Goal: Check status: Check status

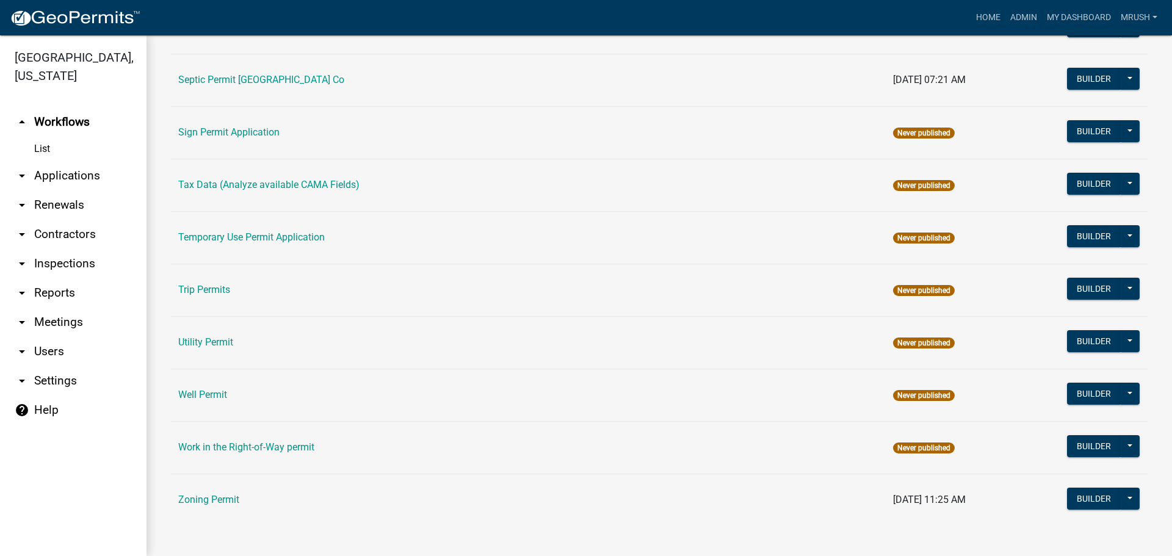
scroll to position [582, 0]
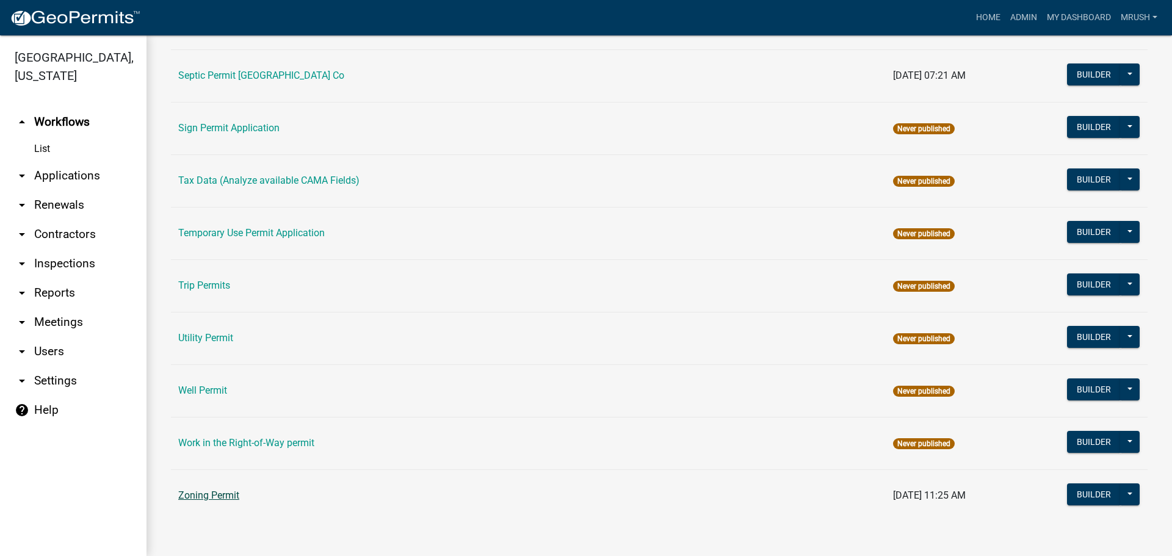
click at [204, 494] on link "Zoning Permit" at bounding box center [208, 495] width 61 height 12
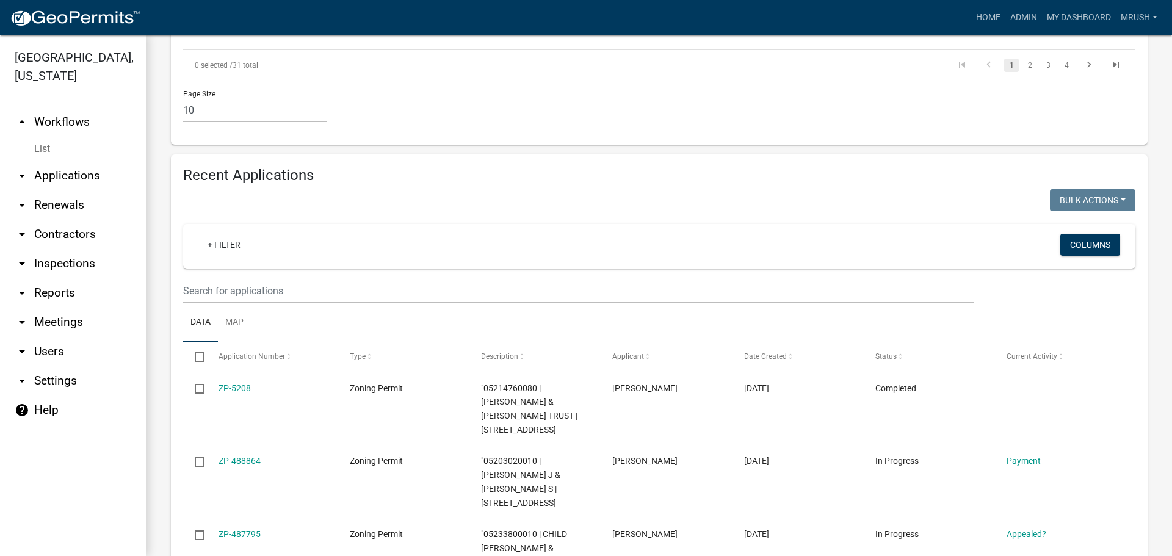
scroll to position [1089, 0]
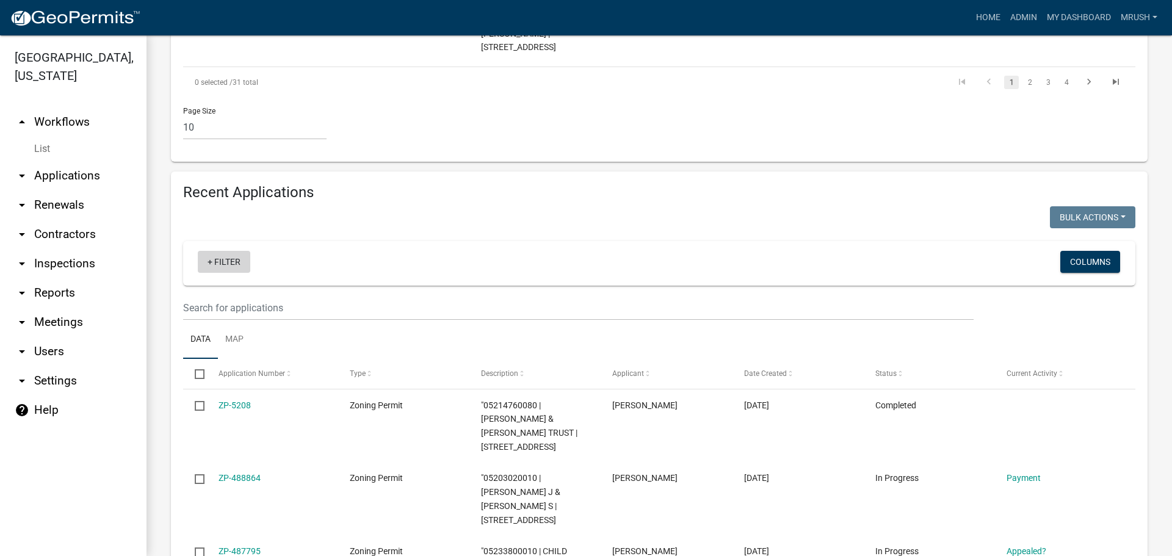
click at [220, 251] on link "+ Filter" at bounding box center [224, 262] width 52 height 22
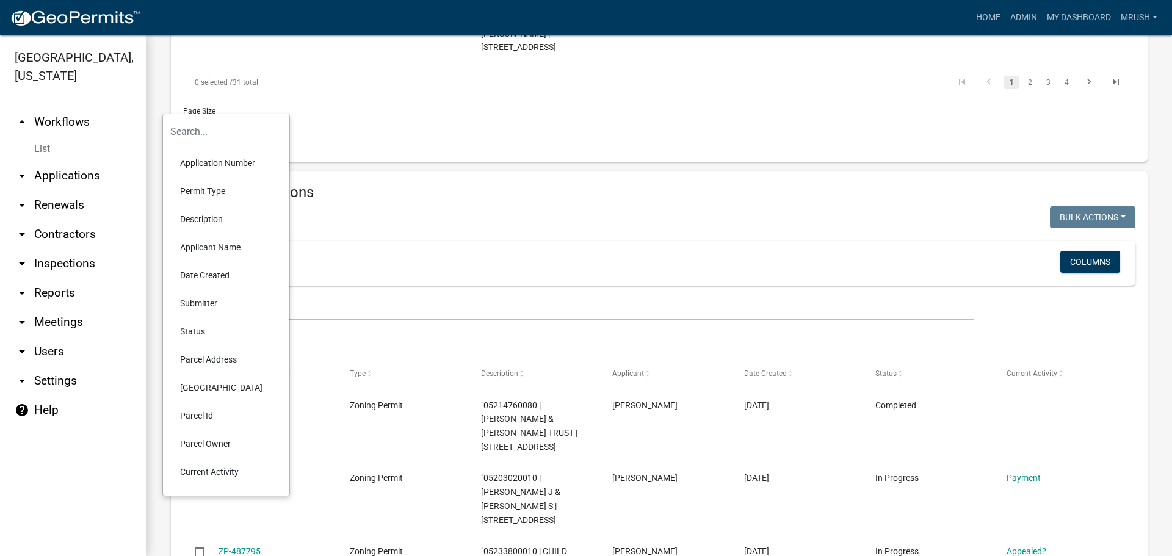
click at [204, 248] on li "Applicant Name" at bounding box center [226, 247] width 112 height 28
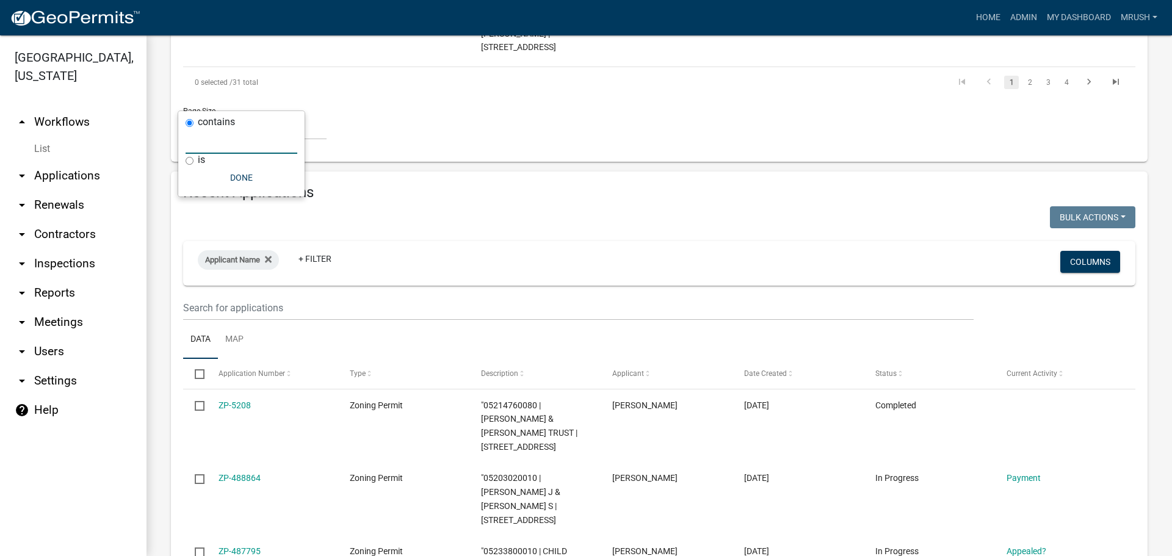
click at [223, 142] on input "text" at bounding box center [241, 141] width 112 height 25
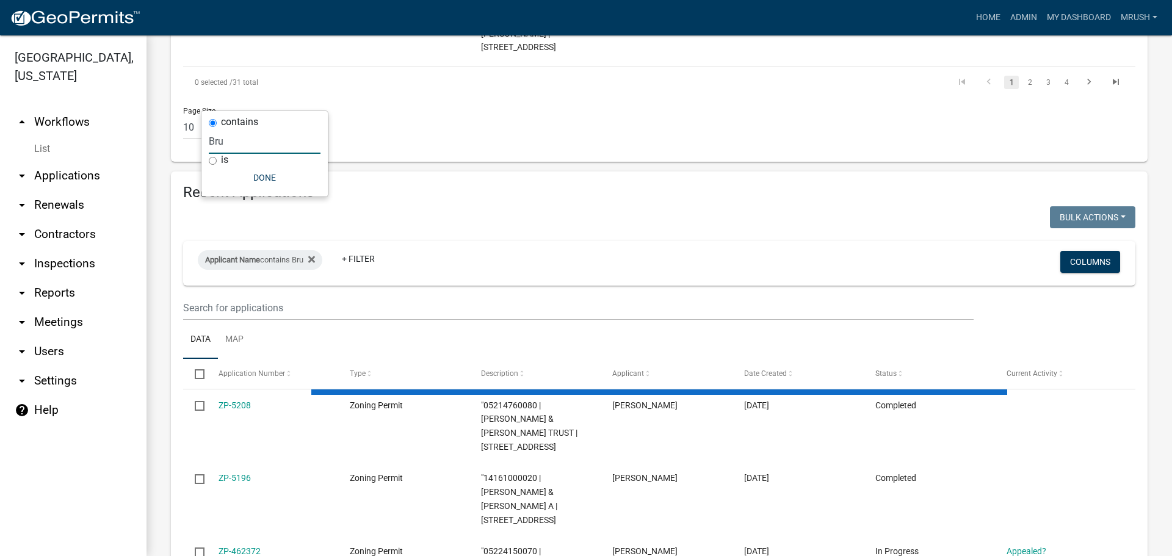
scroll to position [948, 0]
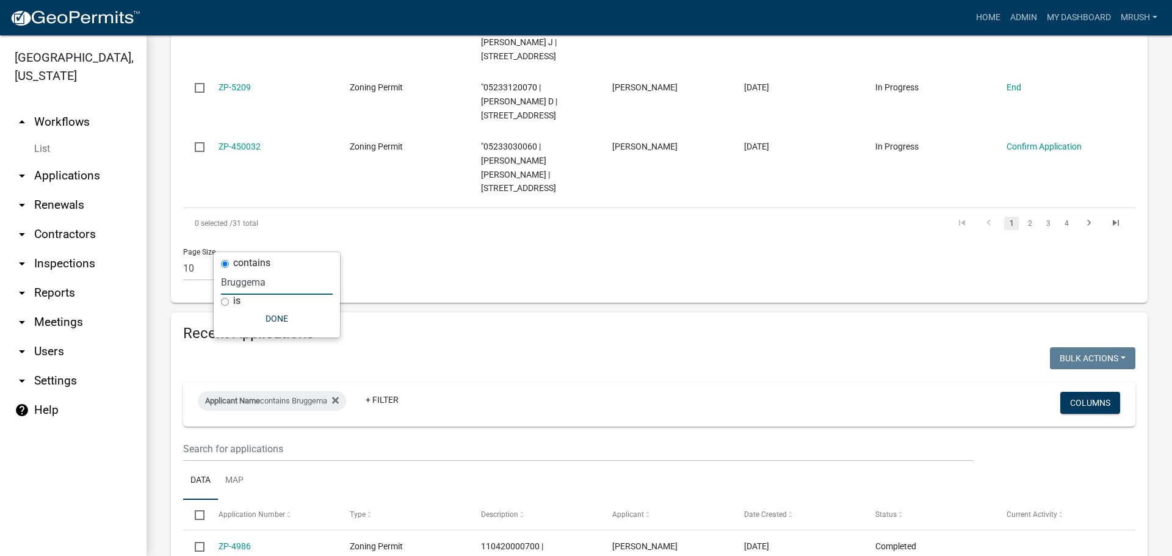
type input "[PERSON_NAME]"
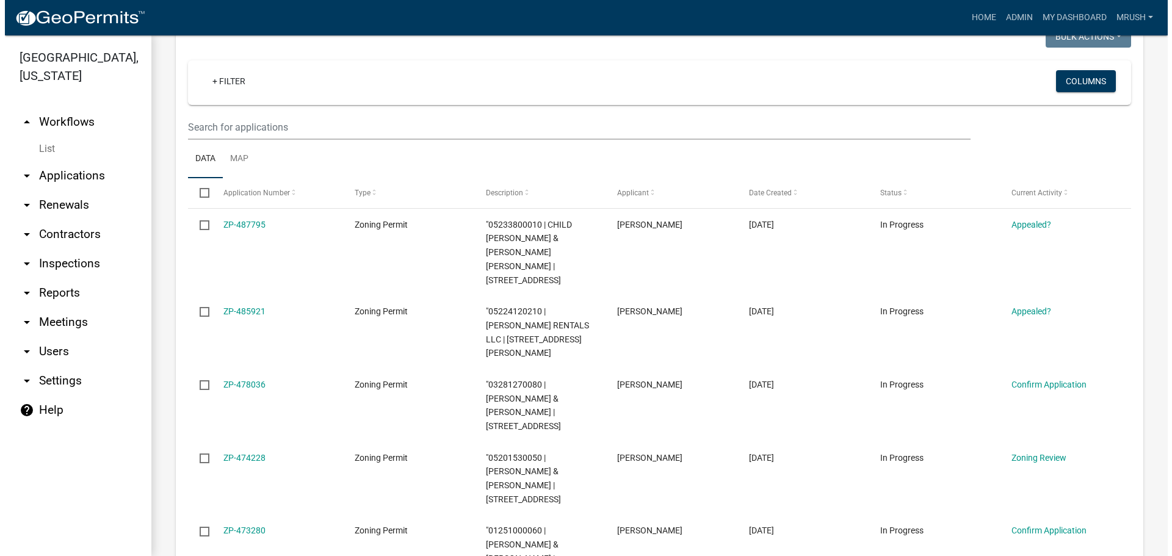
scroll to position [117, 0]
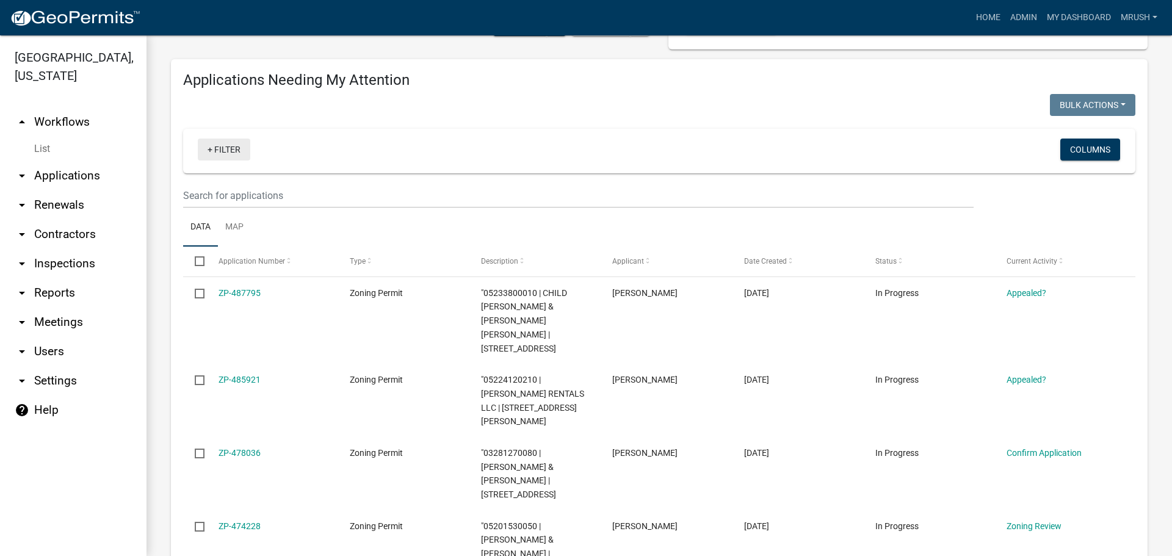
click at [226, 153] on link "+ Filter" at bounding box center [224, 150] width 52 height 22
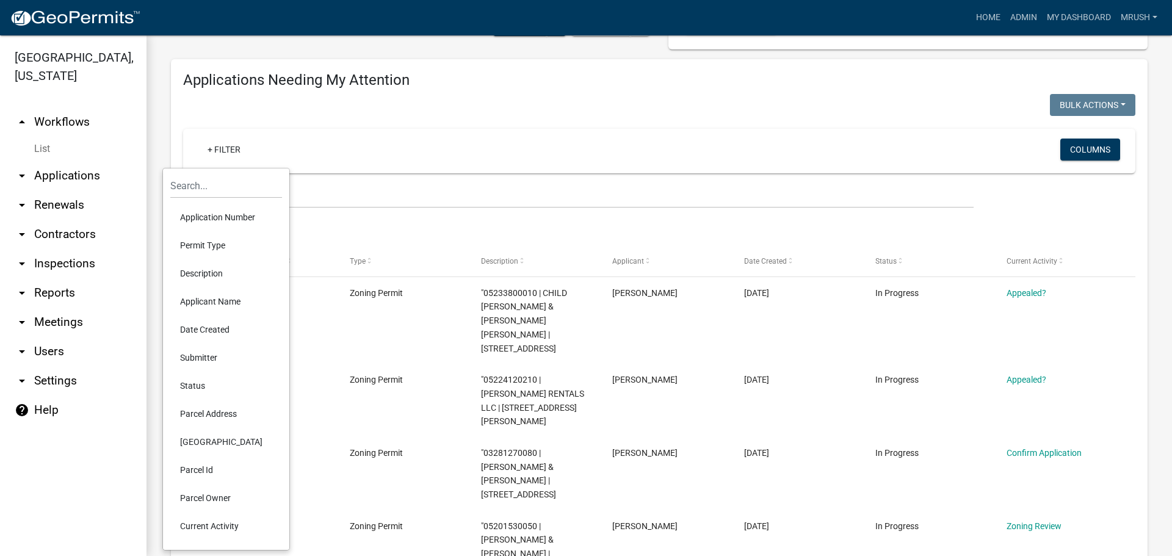
click at [217, 301] on li "Applicant Name" at bounding box center [226, 301] width 112 height 28
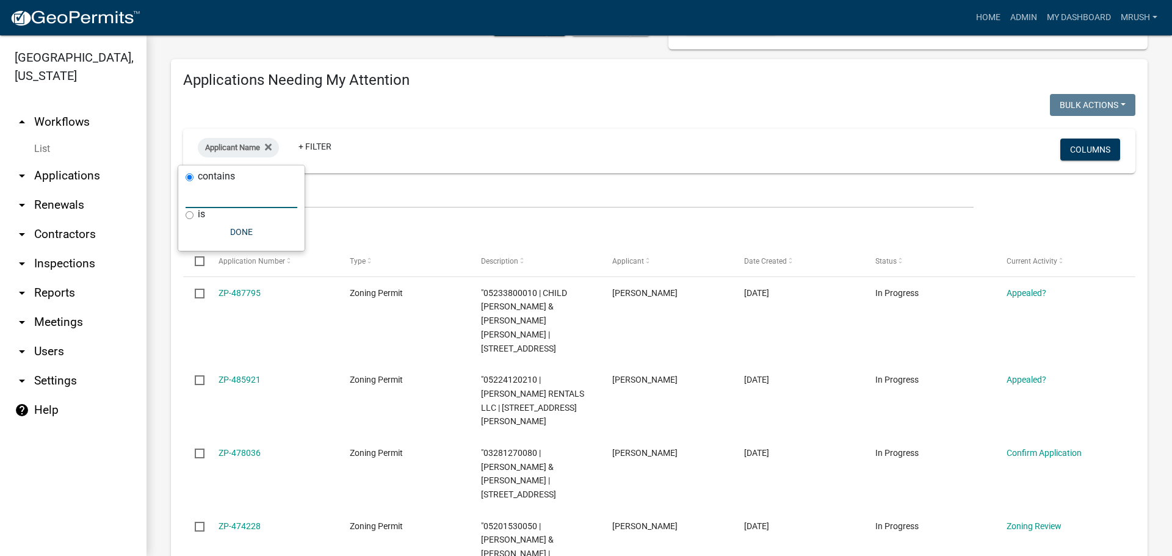
click at [237, 195] on input "text" at bounding box center [241, 195] width 112 height 25
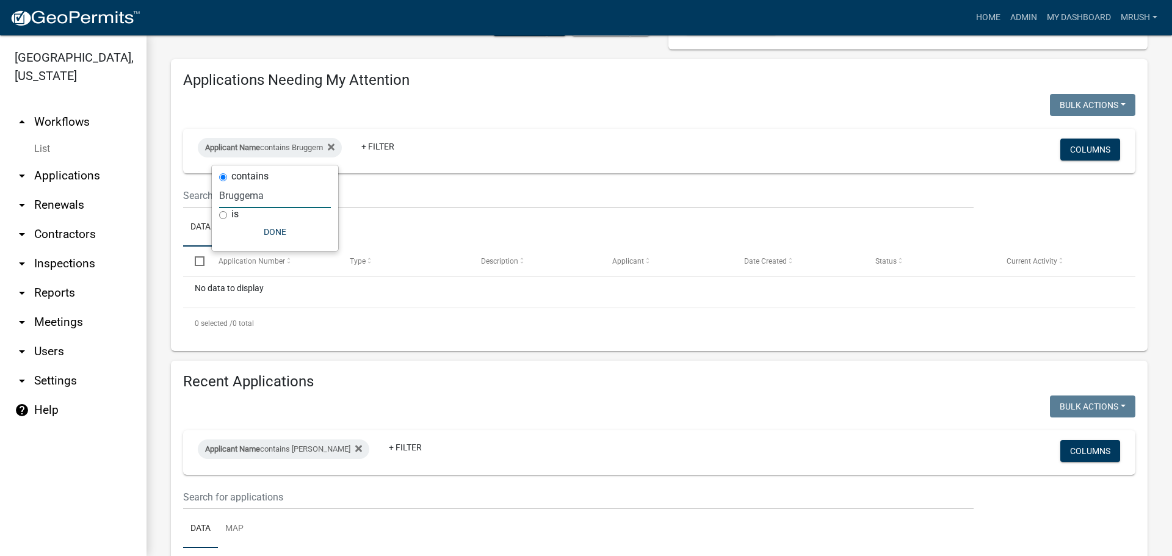
type input "[PERSON_NAME]"
